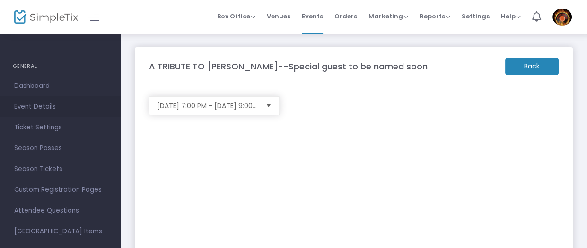
click at [35, 105] on span "Event Details" at bounding box center [60, 107] width 92 height 12
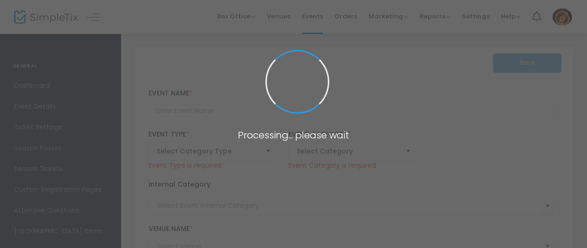
type input "A TRIBUTE TO [PERSON_NAME]--Special guest to be named soon"
type textarea "When it comes to performing Aaron Tessis has a simple motto, “Go All Out!” And …"
checkbox input "true"
type input "Buy Tickets"
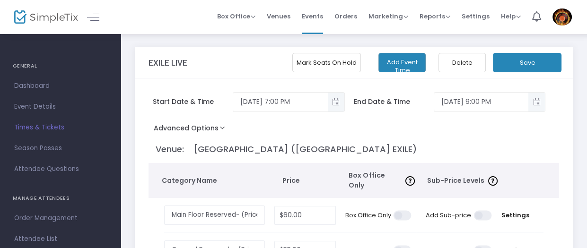
drag, startPoint x: 345, startPoint y: 15, endPoint x: 319, endPoint y: 22, distance: 27.0
click at [345, 15] on span "Orders" at bounding box center [346, 16] width 23 height 24
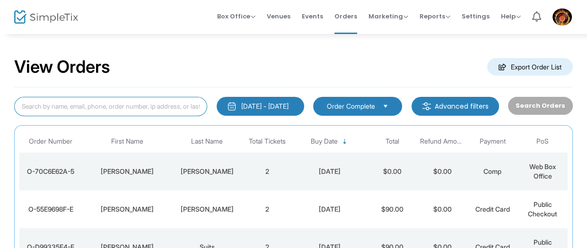
click at [158, 102] on input at bounding box center [110, 106] width 193 height 19
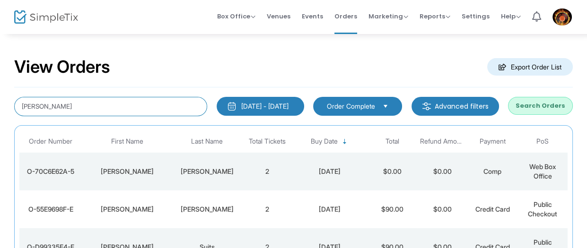
type input "keith"
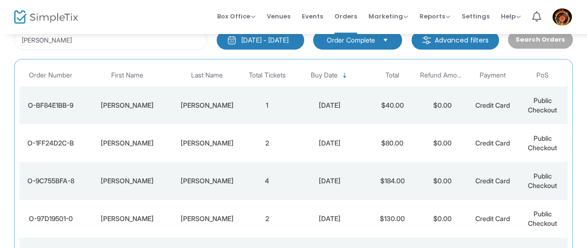
scroll to position [50, 0]
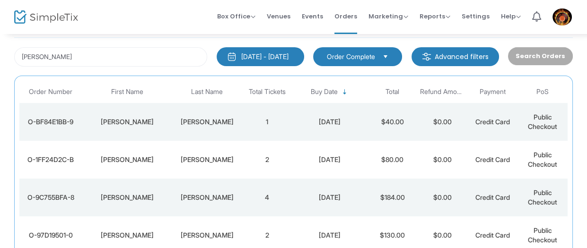
click at [233, 174] on td "Johnson" at bounding box center [207, 160] width 70 height 38
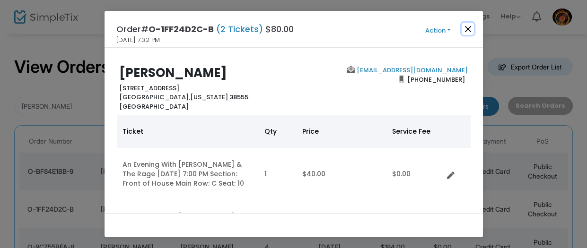
click at [470, 33] on button "Close" at bounding box center [468, 29] width 12 height 12
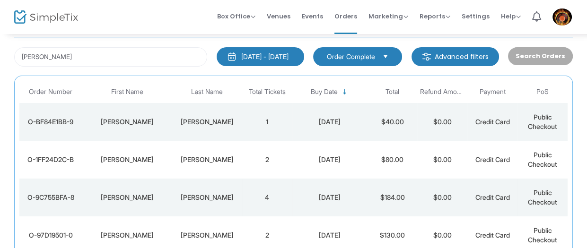
click at [267, 197] on td "4" at bounding box center [267, 198] width 50 height 38
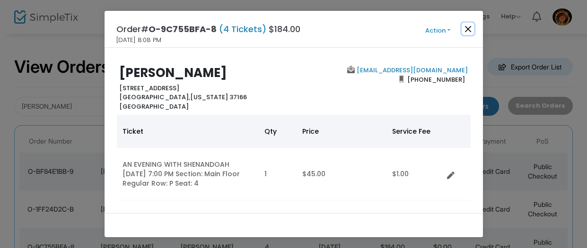
click at [467, 27] on button "Close" at bounding box center [468, 29] width 12 height 12
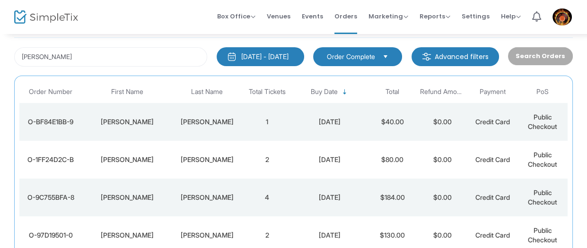
drag, startPoint x: 131, startPoint y: 45, endPoint x: 50, endPoint y: 57, distance: 81.2
click at [0, 44] on html "Processing... please wait Box Office Sell Tickets Bookings Sell Season Pass Ven…" at bounding box center [293, 74] width 587 height 248
drag, startPoint x: 43, startPoint y: 58, endPoint x: 5, endPoint y: 53, distance: 38.1
click at [14, 53] on input "keith" at bounding box center [110, 56] width 193 height 19
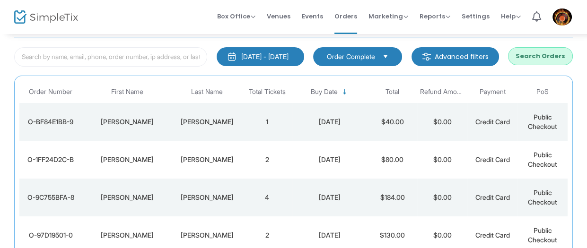
drag, startPoint x: 168, startPoint y: 40, endPoint x: 167, endPoint y: 49, distance: 8.7
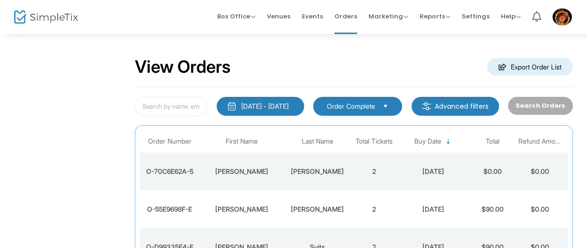
click at [285, 48] on div "View Orders Export Order List" at bounding box center [354, 67] width 438 height 40
click at [256, 16] on span "Box Office" at bounding box center [236, 16] width 38 height 9
click at [319, 13] on span "Events" at bounding box center [312, 16] width 21 height 24
